Goal: Task Accomplishment & Management: Manage account settings

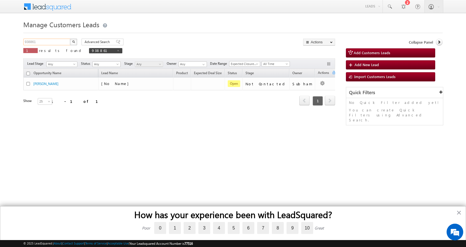
click at [27, 40] on input "938861" at bounding box center [46, 42] width 47 height 7
paste input "48885"
type input "948885"
click at [70, 39] on button "button" at bounding box center [73, 42] width 7 height 7
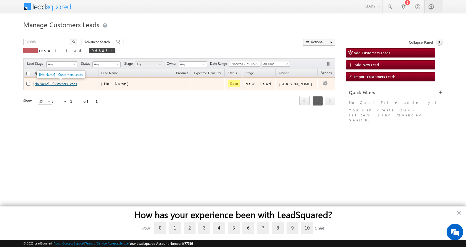
click at [72, 84] on link "[No Name] - Customers Leads" at bounding box center [55, 84] width 44 height 4
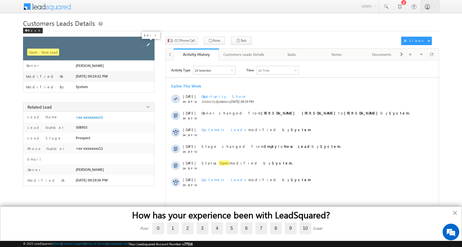
click at [146, 45] on span at bounding box center [148, 45] width 6 height 6
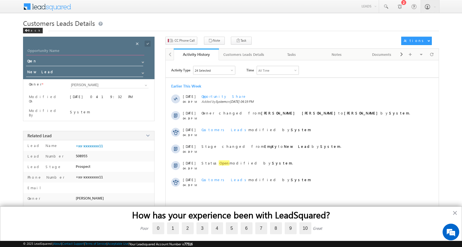
click at [56, 51] on input "Opportunity Name" at bounding box center [85, 51] width 118 height 8
paste input "VAIBHAV"
type input "VAIBHAV"
click at [143, 71] on span at bounding box center [143, 73] width 4 height 4
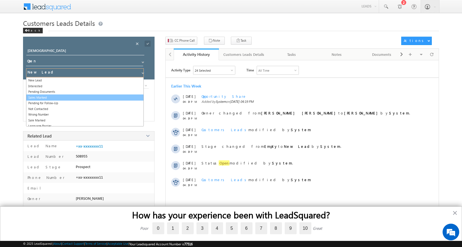
click at [46, 96] on link "Sales Marked" at bounding box center [85, 97] width 118 height 6
type input "Sales Marked"
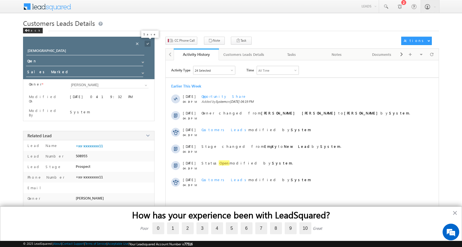
click at [146, 45] on span at bounding box center [148, 44] width 6 height 6
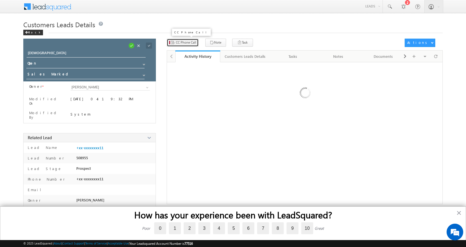
click at [183, 41] on span "CC Phone Call" at bounding box center [186, 42] width 20 height 5
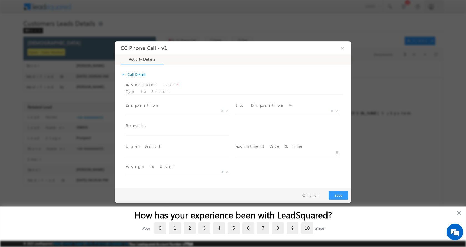
select select "Rose.Shyse+sgrl@leadsquared.com"
click at [146, 131] on input "text" at bounding box center [177, 132] width 103 height 6
type input "VAIBHAV-9021060611-TOP UP - 2 L- PIN CODE-440015 TO NAGPUR"
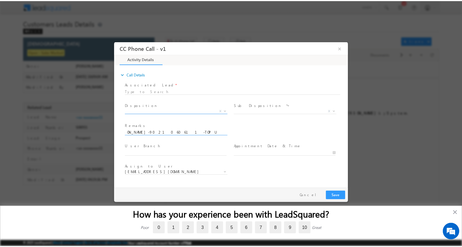
scroll to position [0, 0]
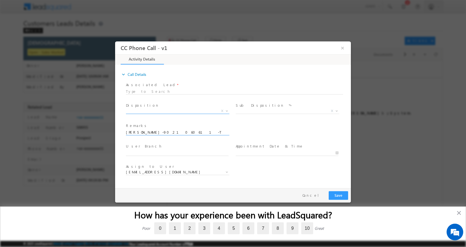
click at [228, 111] on b at bounding box center [226, 110] width 3 height 2
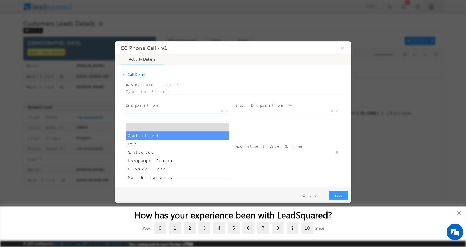
select select "Qualified"
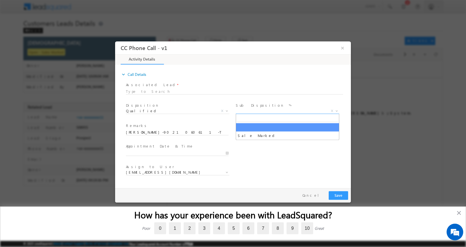
click at [339, 110] on span at bounding box center [337, 110] width 6 height 7
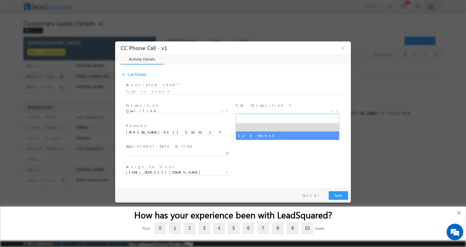
select select "Sale Marked"
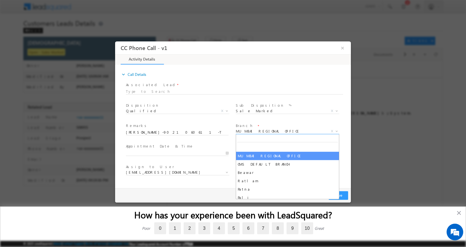
click at [337, 130] on b at bounding box center [336, 131] width 3 height 2
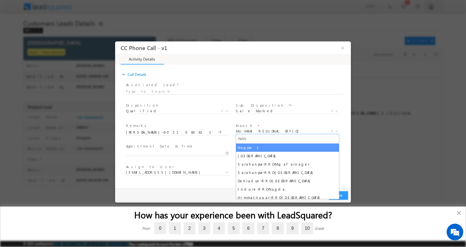
type input "NAG"
select select "Nagpur 1"
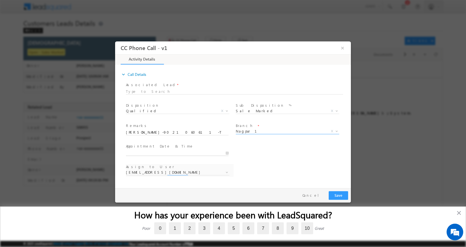
type input "10/04/2025 10:04 AM"
click at [228, 153] on input "10/04/2025 10:04 AM" at bounding box center [177, 153] width 103 height 6
select select "anil.shewade@sgrlimited.in"
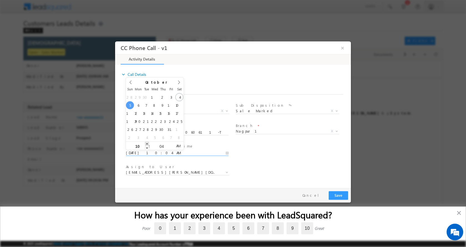
type input "10/05/2025 11:04 AM"
type input "11"
click at [147, 143] on span at bounding box center [147, 143] width 4 height 4
type input "10/05/2025 12:04 PM"
type input "12"
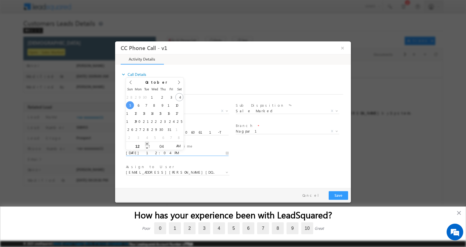
click at [147, 143] on span at bounding box center [147, 143] width 4 height 4
click at [336, 196] on button "Save" at bounding box center [338, 195] width 19 height 9
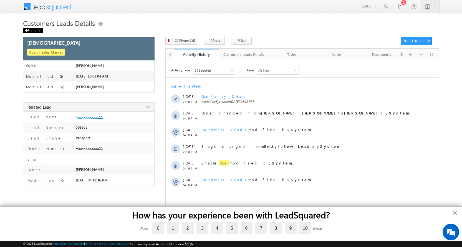
click at [27, 31] on span at bounding box center [26, 30] width 3 height 3
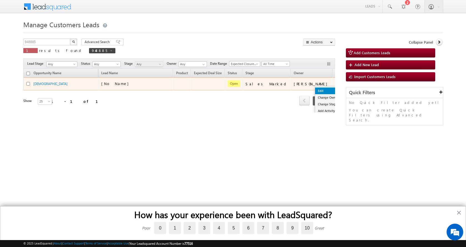
click at [315, 90] on link "Edit" at bounding box center [329, 90] width 28 height 7
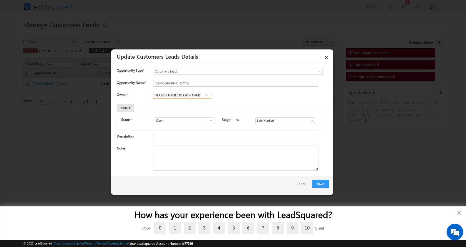
click at [173, 94] on input "Anil Ruprao Shewade" at bounding box center [182, 95] width 58 height 7
paste input "shish Kailash Bhati"
click at [199, 101] on link "Ashish Kailash Bhati ashish.bhati@sgrlimited.in" at bounding box center [182, 104] width 58 height 11
type input "Ashish Kailash Bhati"
click at [195, 157] on textarea "Notes" at bounding box center [235, 157] width 165 height 25
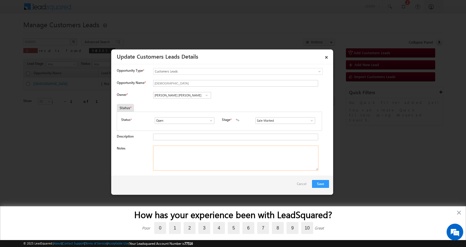
paste textarea "VAIBHAV-9021060611-TOP UP - 2 L- PIN CODE-440015 TO NAGPUR"
type textarea "VAIBHAV-9021060611-TOP UP - 2 L- PIN CODE-440015 TO NAGPUR"
click at [320, 184] on button "Save" at bounding box center [320, 184] width 17 height 8
